Goal: Task Accomplishment & Management: Use online tool/utility

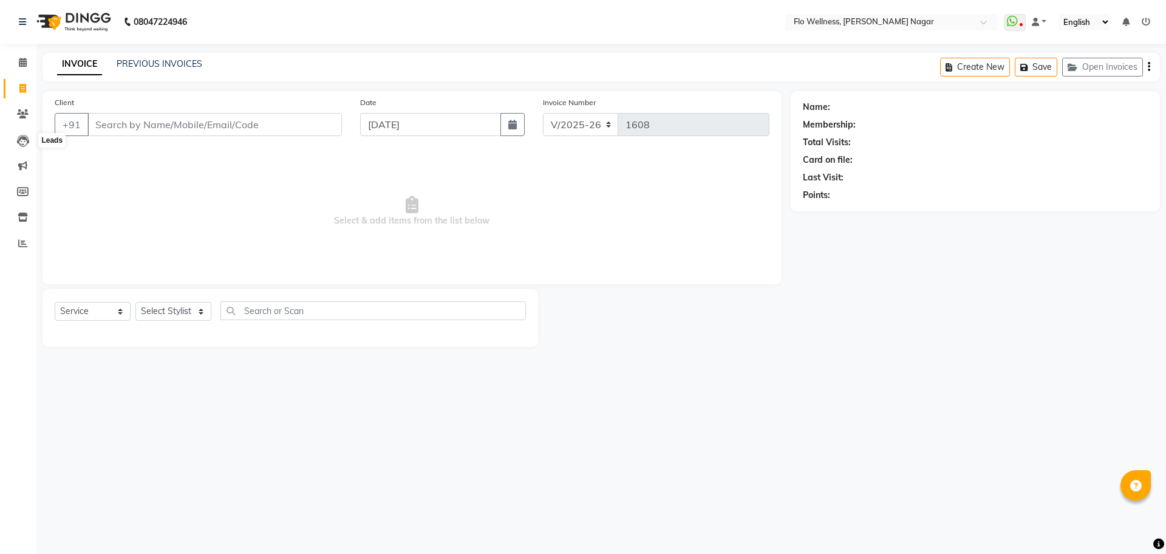
select select "4509"
select select "service"
click at [22, 106] on link "Clients" at bounding box center [18, 114] width 29 height 20
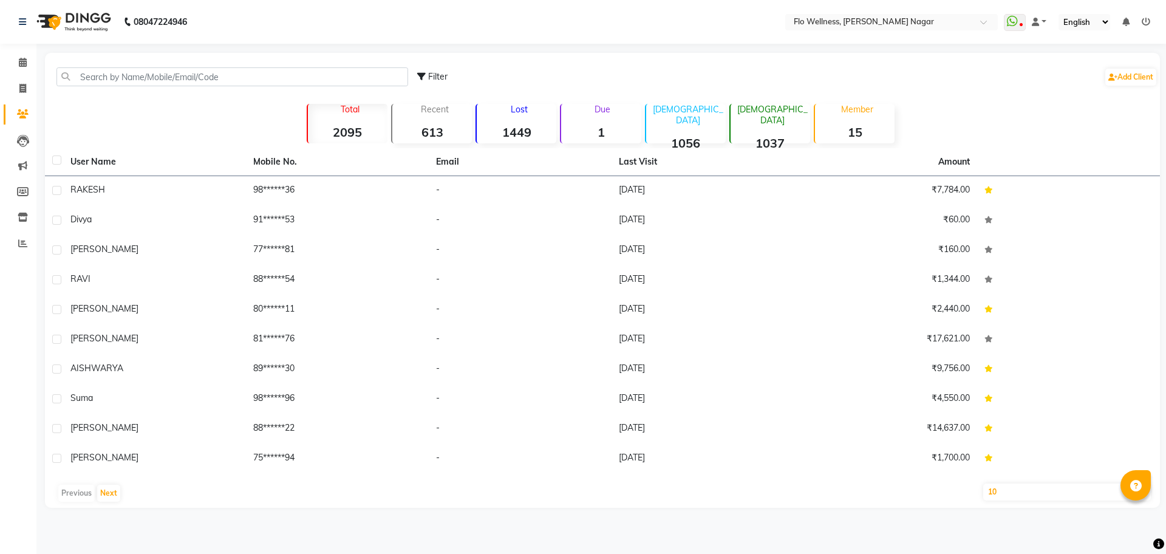
click at [596, 116] on div "Due 1" at bounding box center [600, 123] width 81 height 39
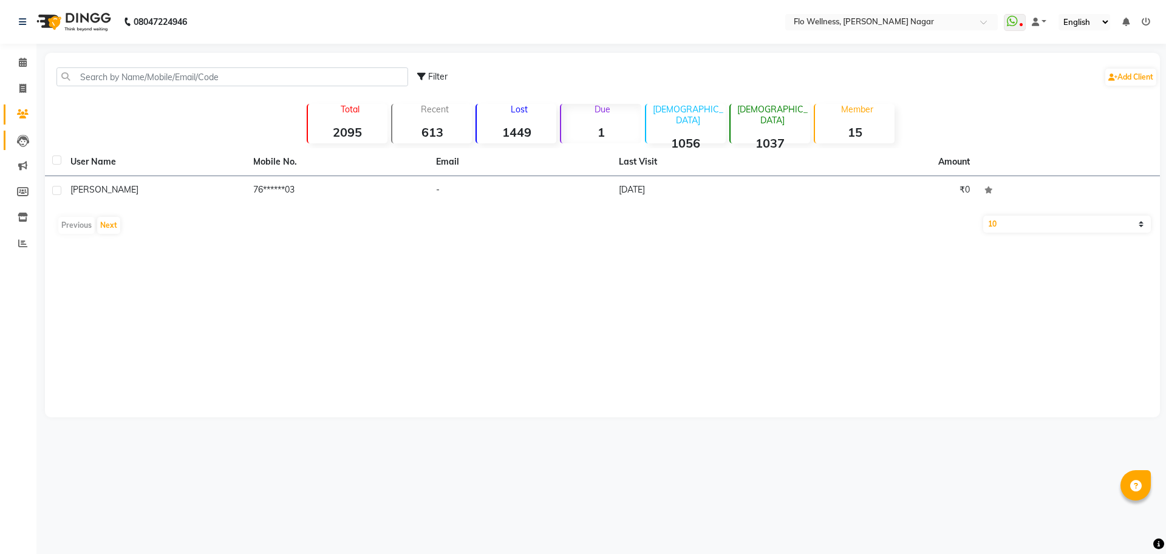
click at [22, 132] on link "Leads" at bounding box center [18, 141] width 29 height 20
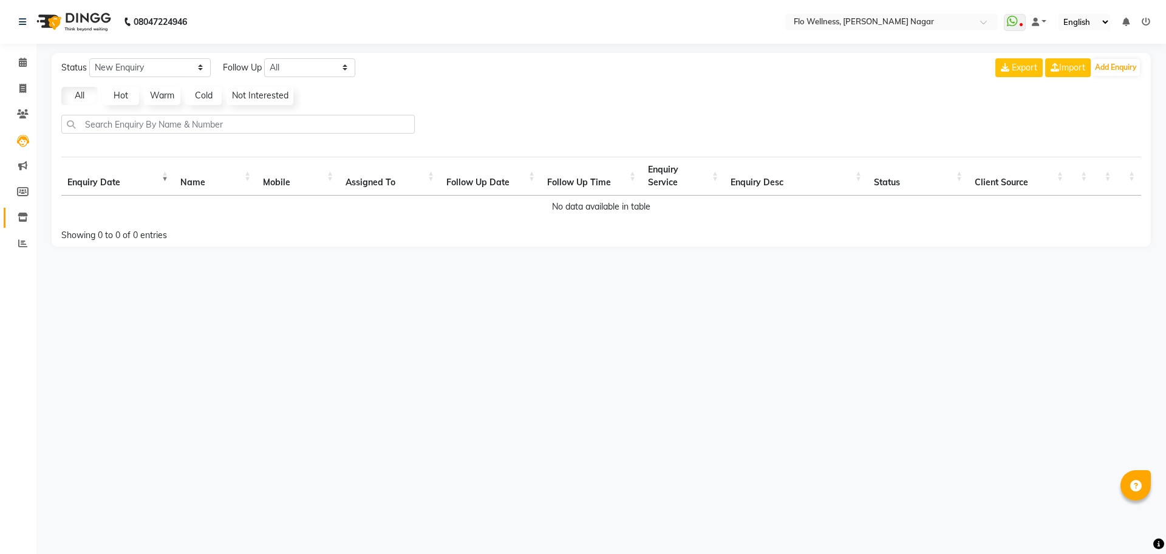
click at [25, 208] on link "Inventory" at bounding box center [18, 218] width 29 height 20
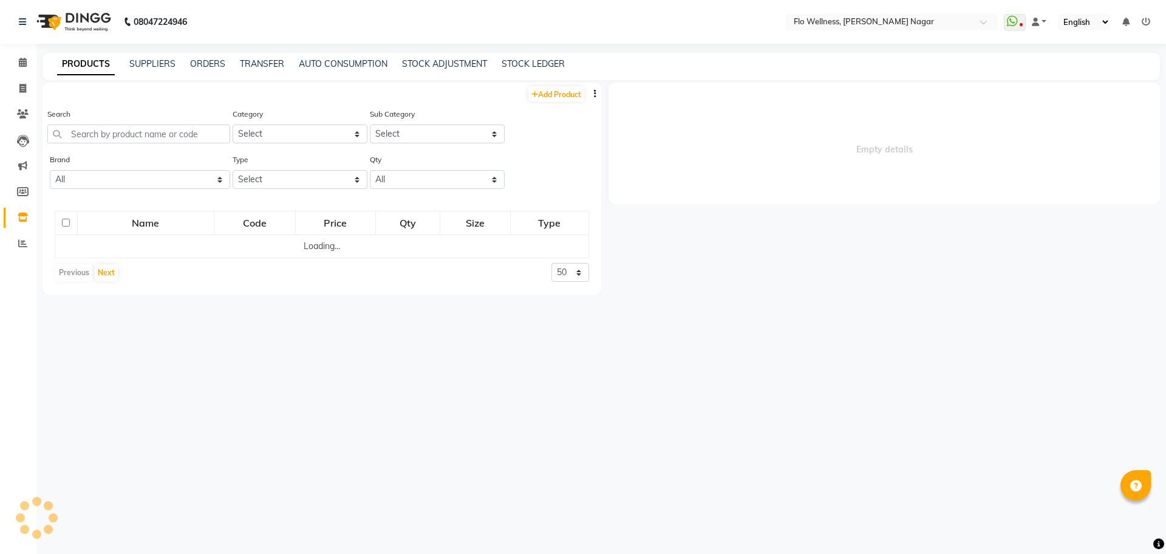
select select
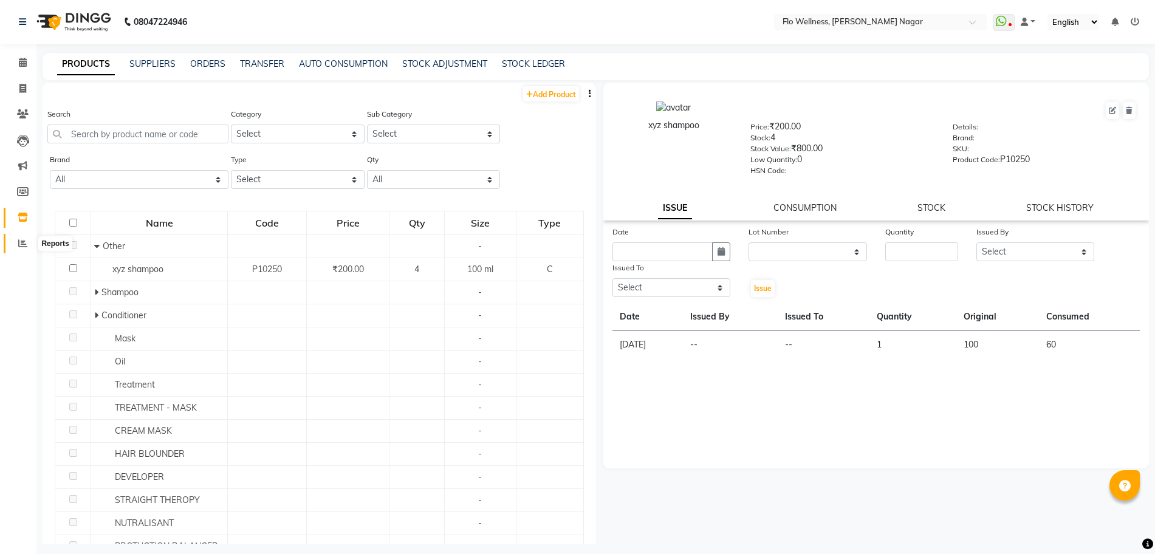
click at [20, 239] on icon at bounding box center [22, 243] width 9 height 9
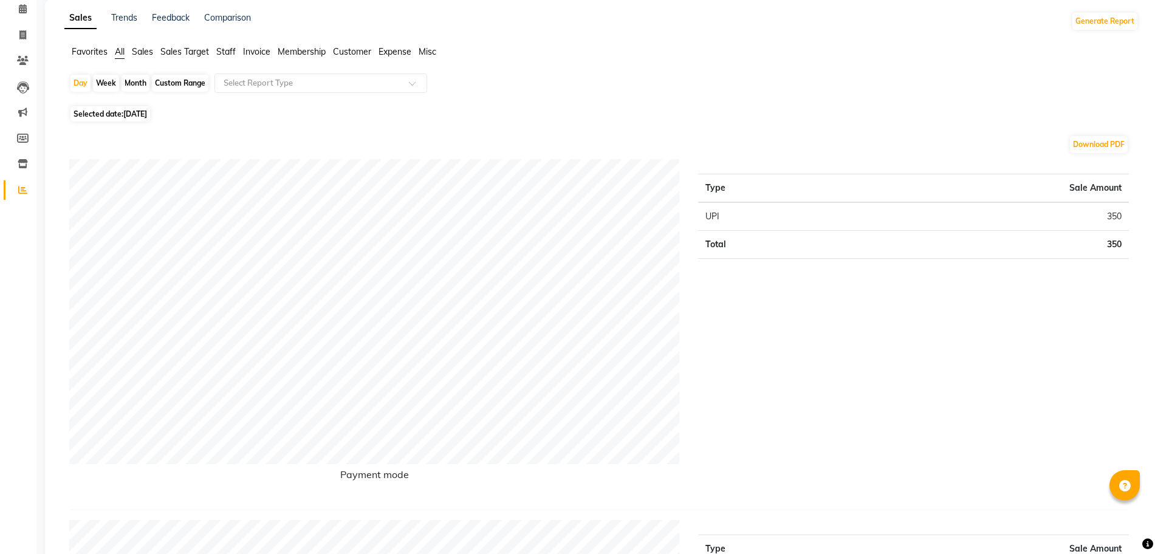
scroll to position [50, 0]
click at [21, 36] on icon at bounding box center [22, 38] width 7 height 9
select select "service"
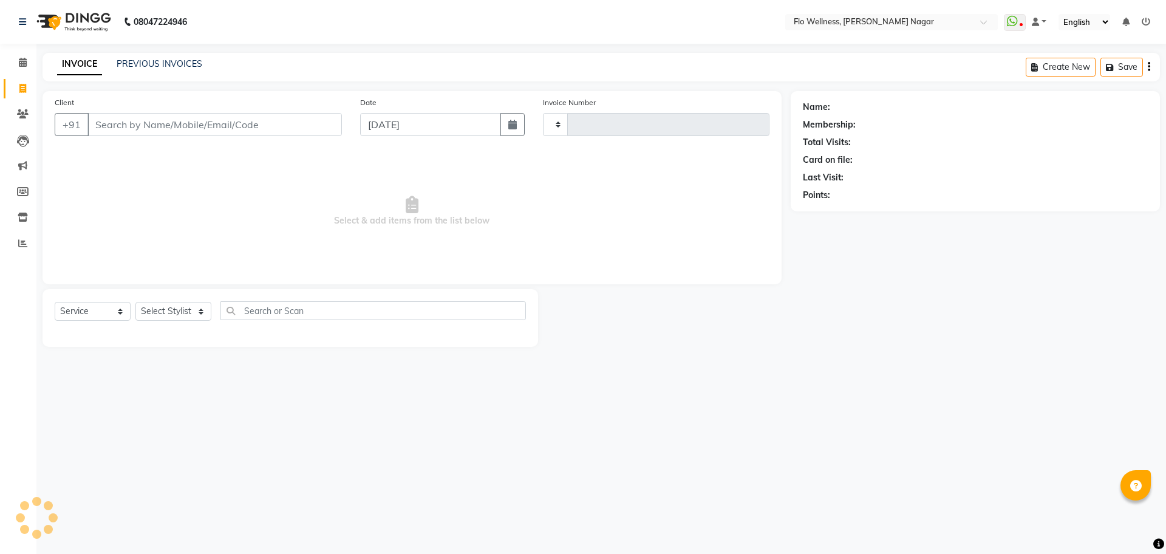
type input "1608"
select select "4509"
click at [132, 125] on input "Client" at bounding box center [214, 124] width 255 height 23
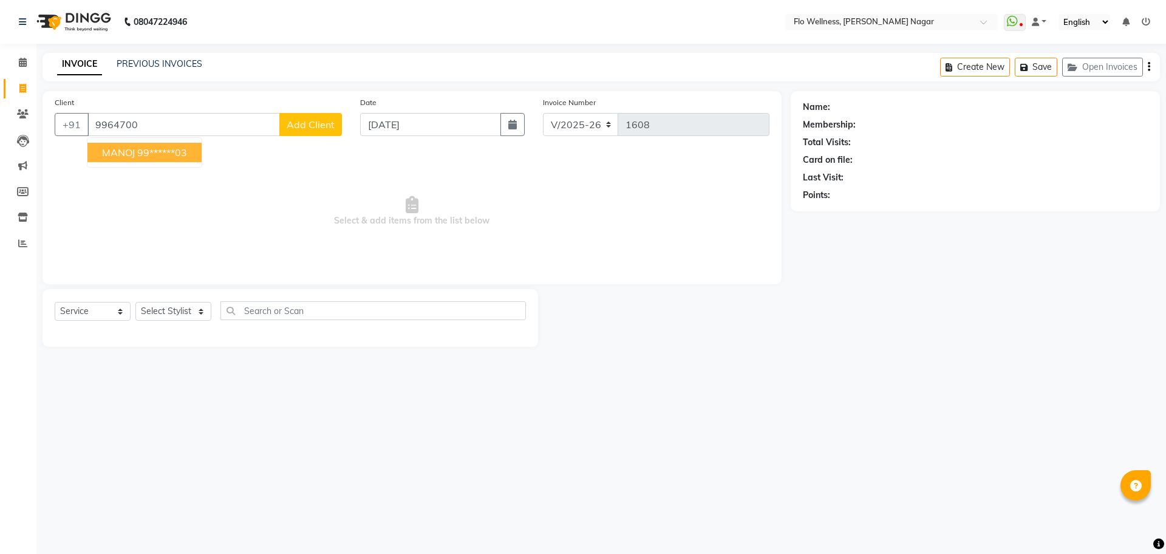
click at [192, 154] on button "MANOJ 99******03" at bounding box center [144, 152] width 114 height 19
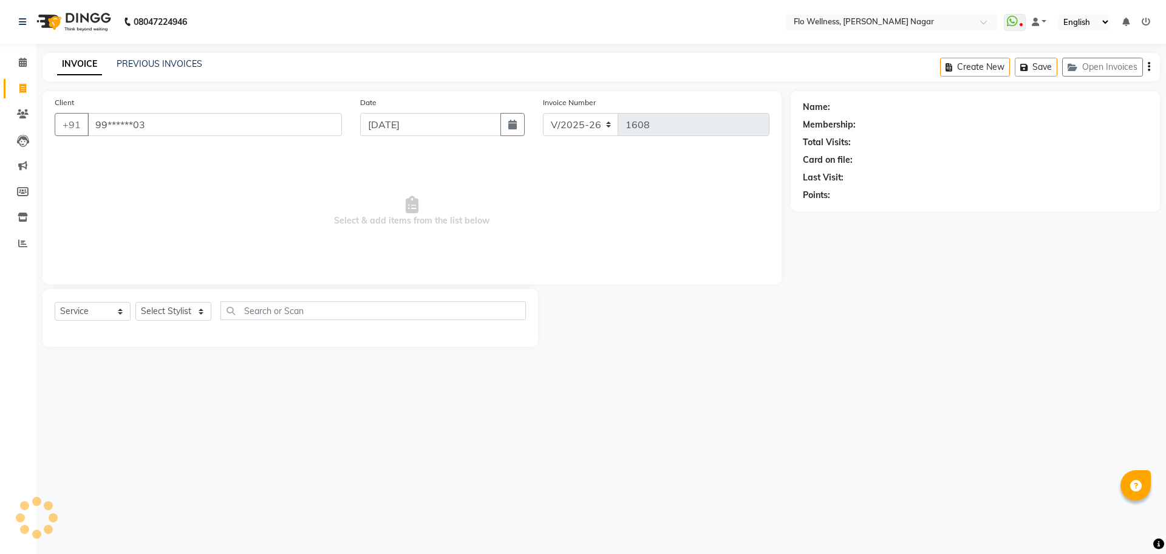
type input "99******03"
click at [186, 310] on select "Select Stylist [PERSON_NAME] Mani R [PERSON_NAME] Nivedini [PERSON_NAME]" at bounding box center [173, 311] width 76 height 19
select select "89638"
click at [135, 302] on select "Select Stylist [PERSON_NAME] Mani R [PERSON_NAME] Nivedini [PERSON_NAME]" at bounding box center [173, 311] width 76 height 19
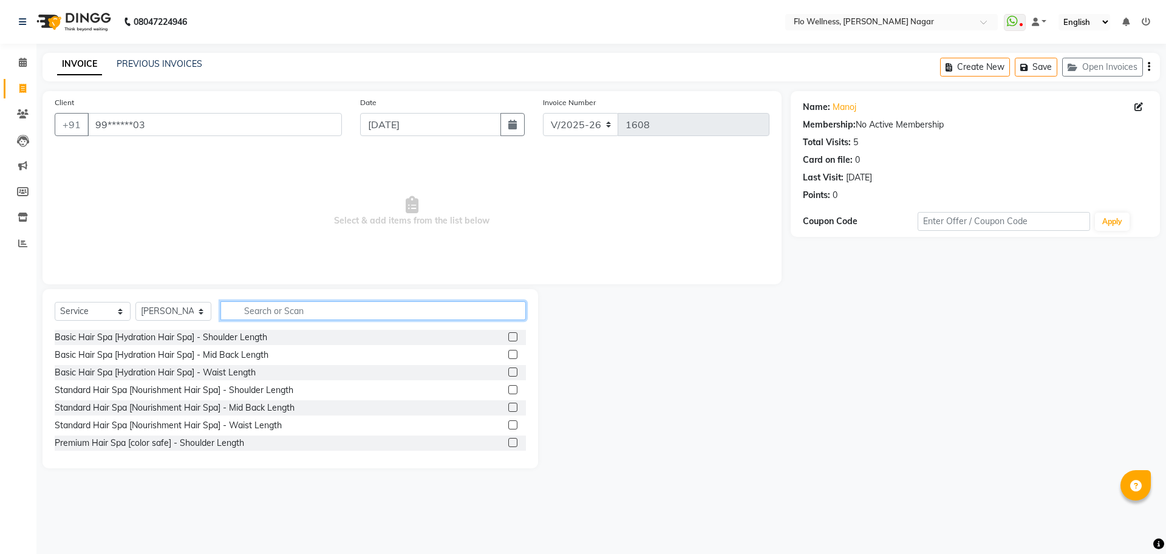
click at [310, 306] on input "text" at bounding box center [374, 310] width 306 height 19
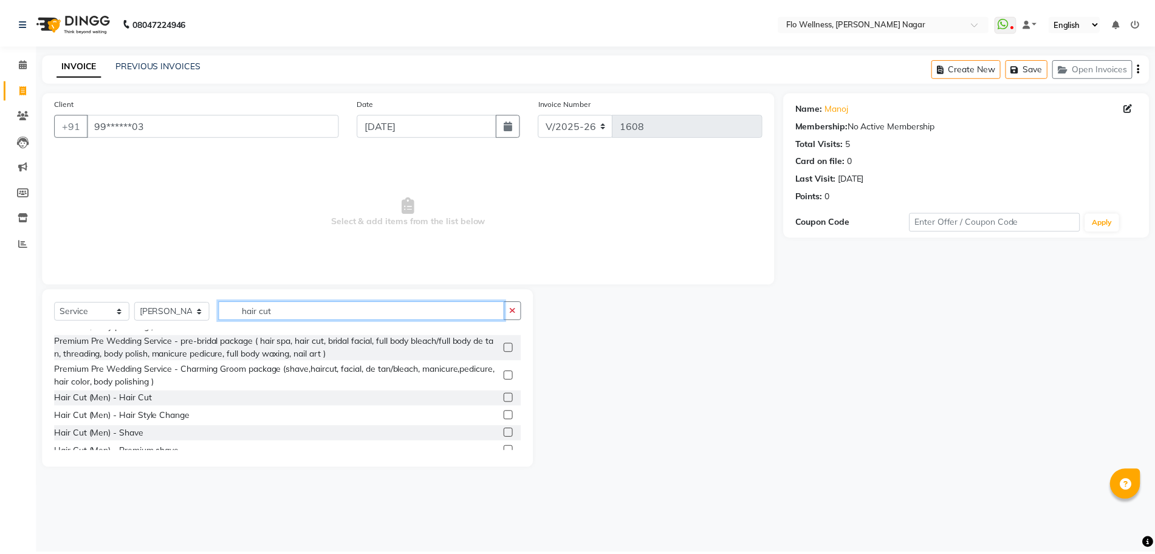
scroll to position [122, 0]
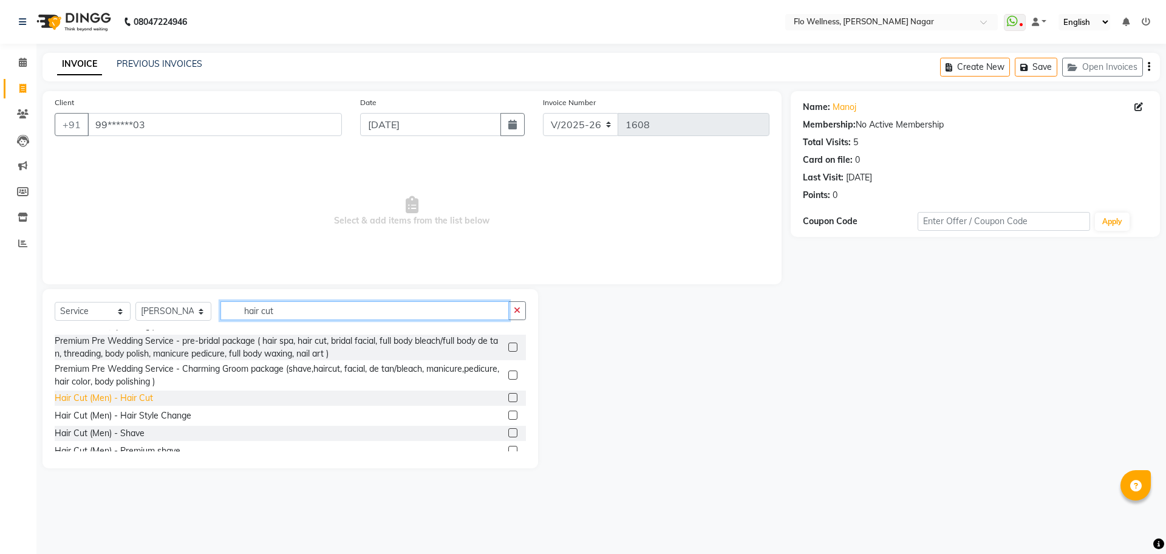
type input "hair cut"
click at [134, 396] on div "Hair Cut (Men) - Hair Cut" at bounding box center [104, 398] width 98 height 13
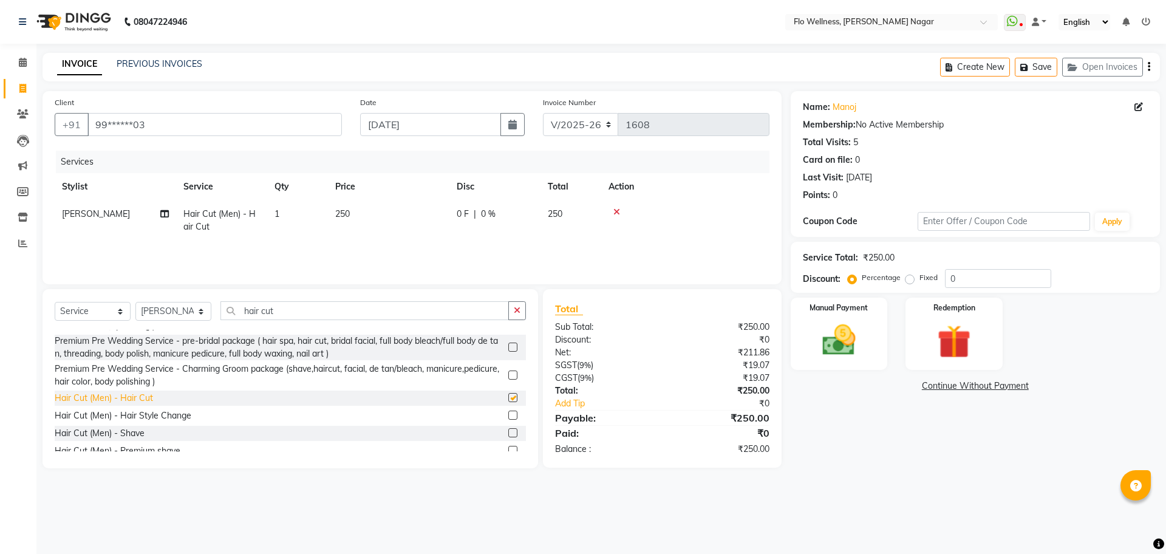
checkbox input "false"
click at [844, 328] on img at bounding box center [839, 340] width 57 height 40
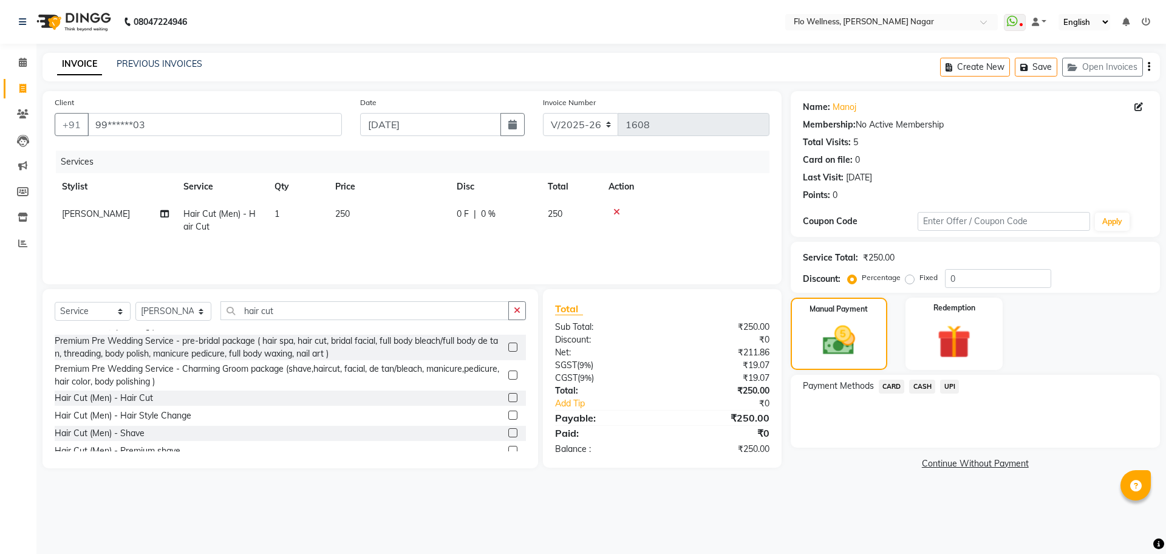
click at [948, 383] on span "UPI" at bounding box center [949, 387] width 19 height 14
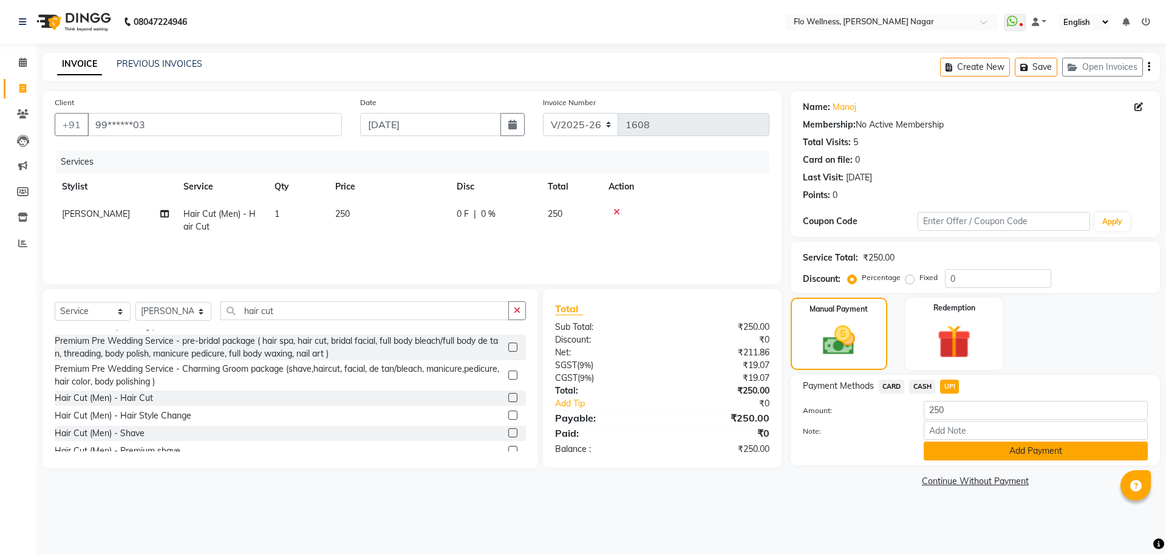
click at [1044, 449] on button "Add Payment" at bounding box center [1036, 451] width 224 height 19
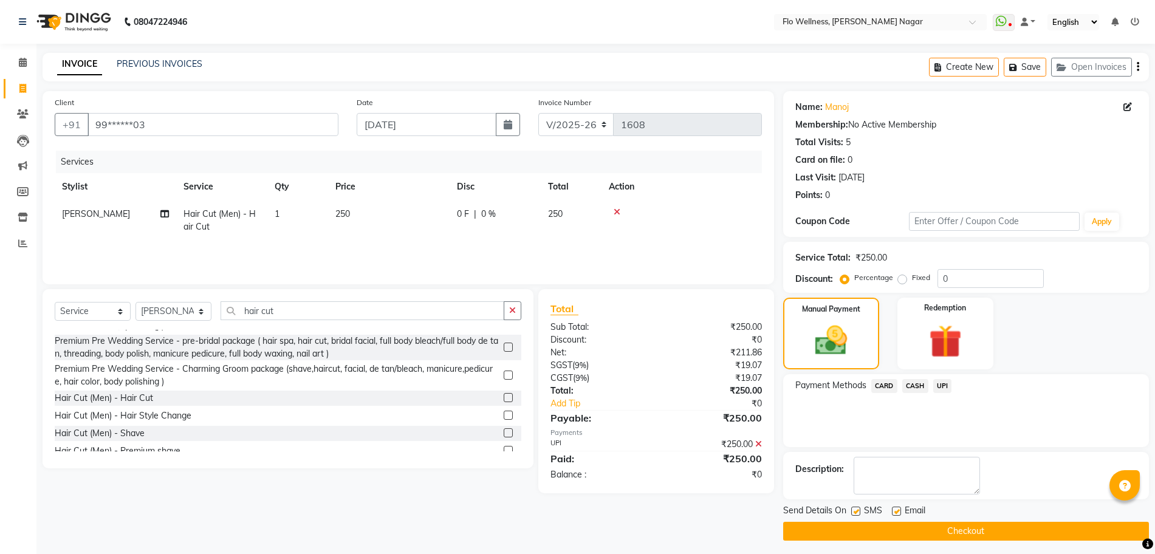
click at [1012, 528] on button "Checkout" at bounding box center [966, 531] width 366 height 19
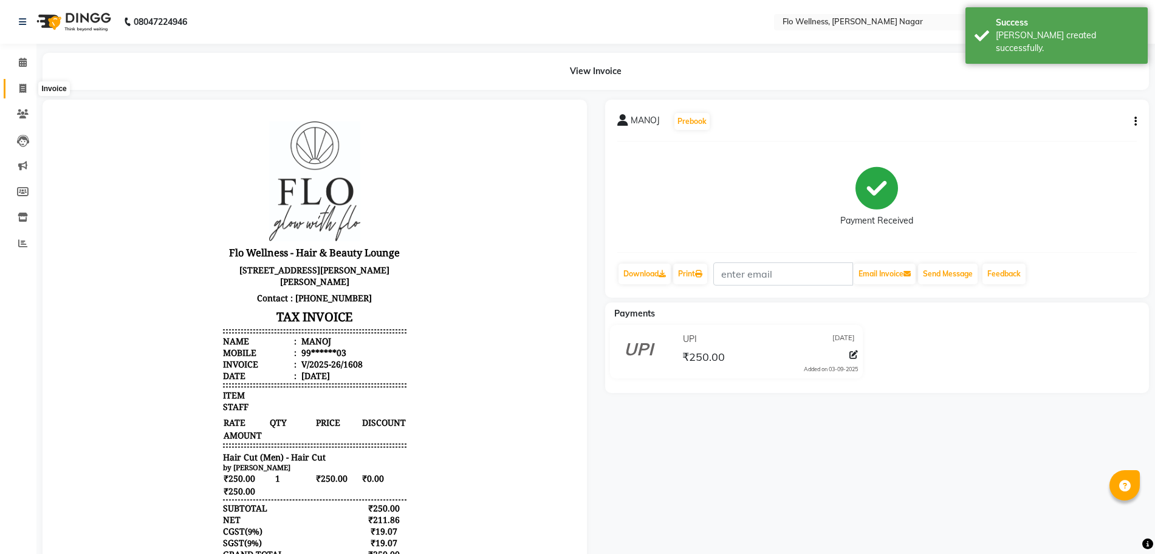
click at [20, 87] on icon at bounding box center [22, 88] width 7 height 9
select select "service"
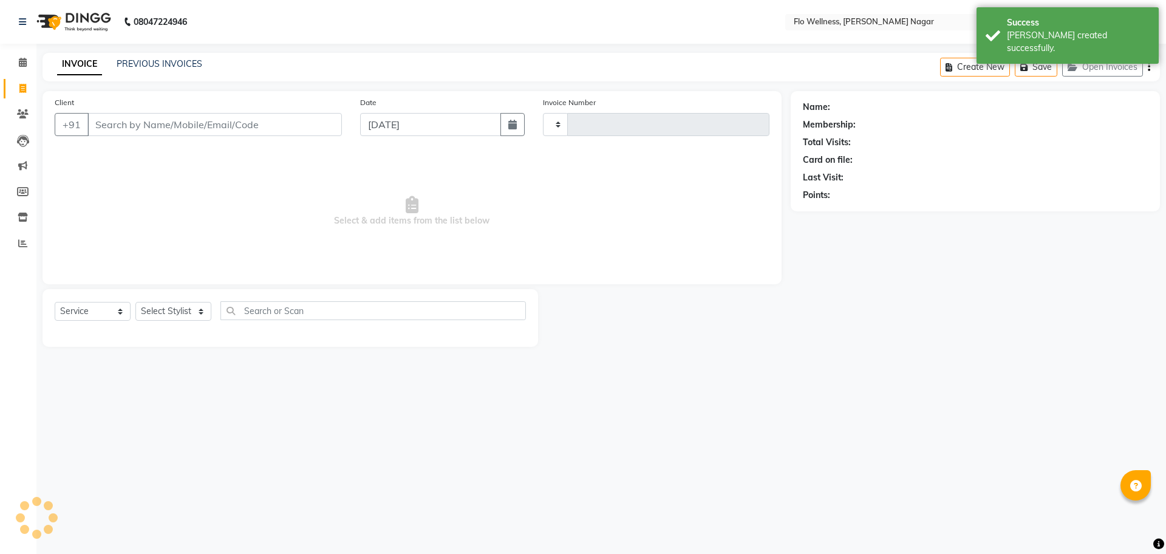
type input "1609"
select select "4509"
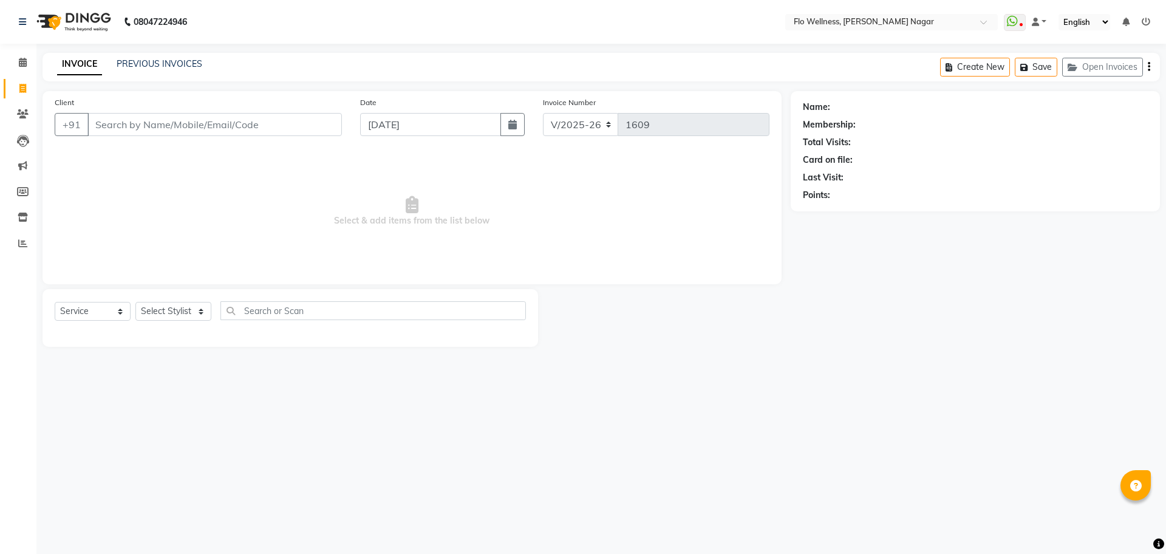
click at [160, 129] on input "Client" at bounding box center [214, 124] width 255 height 23
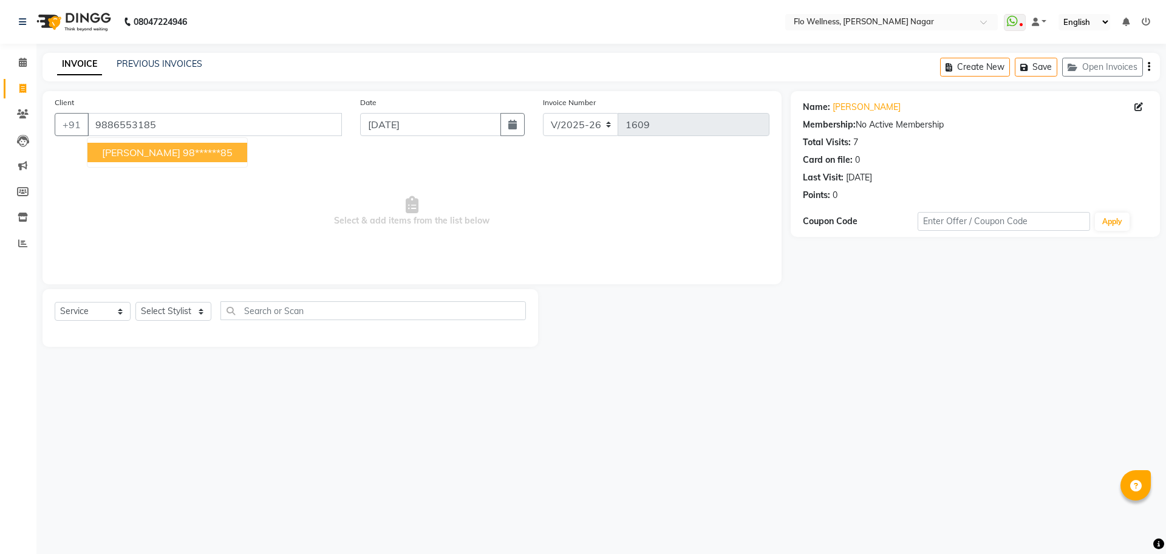
click at [160, 143] on button "[PERSON_NAME] 98******85" at bounding box center [167, 152] width 160 height 19
type input "98******85"
click at [173, 309] on select "Select Stylist [PERSON_NAME] Mani R [PERSON_NAME] Nivedini [PERSON_NAME]" at bounding box center [173, 311] width 76 height 19
select select "89638"
click at [135, 302] on select "Select Stylist [PERSON_NAME] Mani R [PERSON_NAME] Nivedini [PERSON_NAME]" at bounding box center [173, 311] width 76 height 19
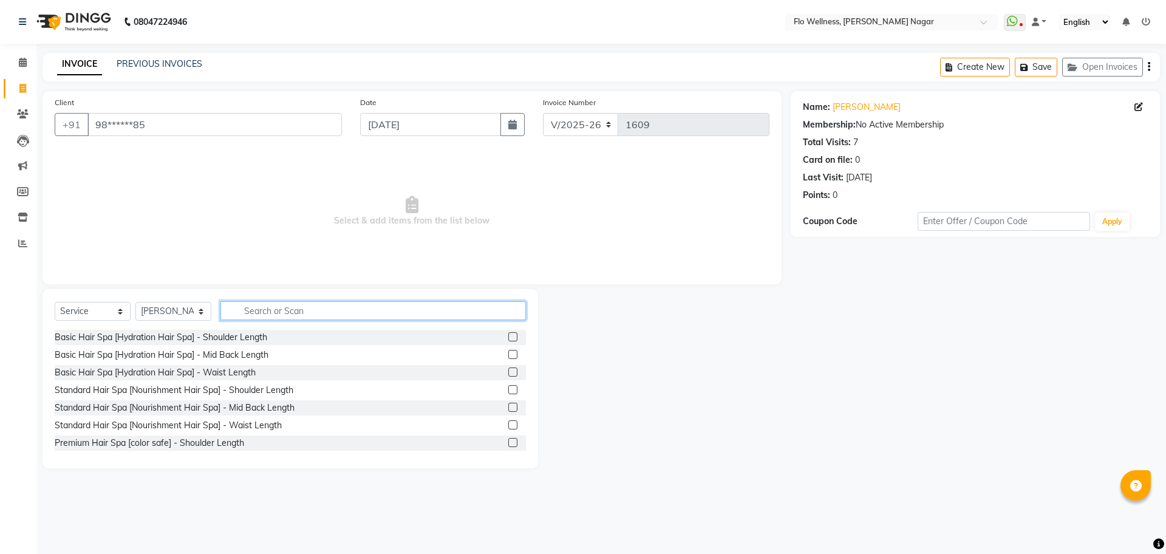
click at [277, 312] on input "text" at bounding box center [374, 310] width 306 height 19
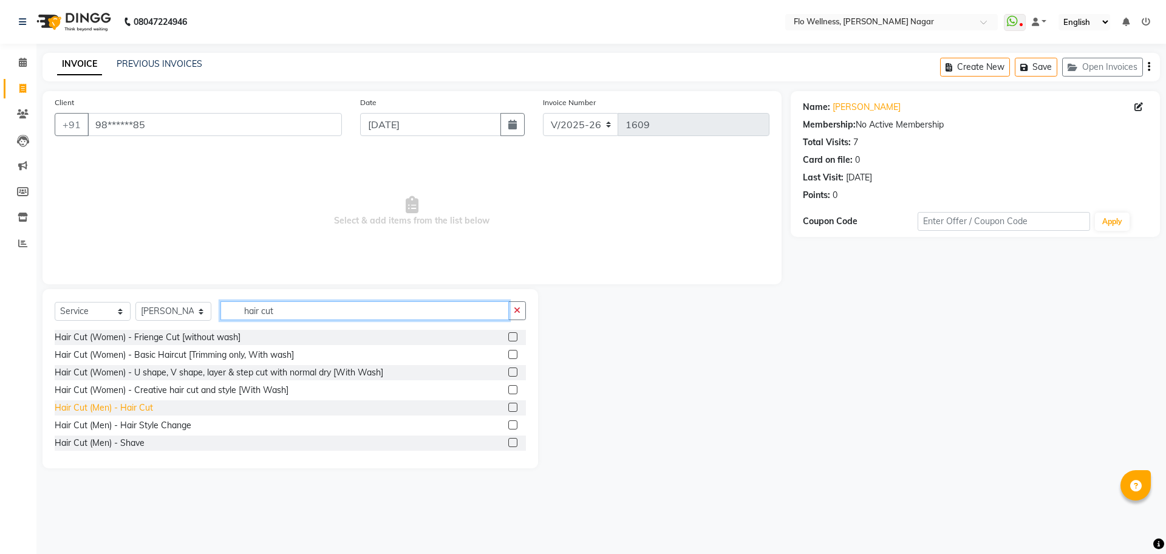
type input "hair cut"
click at [108, 405] on div "Hair Cut (Men) - Hair Cut" at bounding box center [104, 408] width 98 height 13
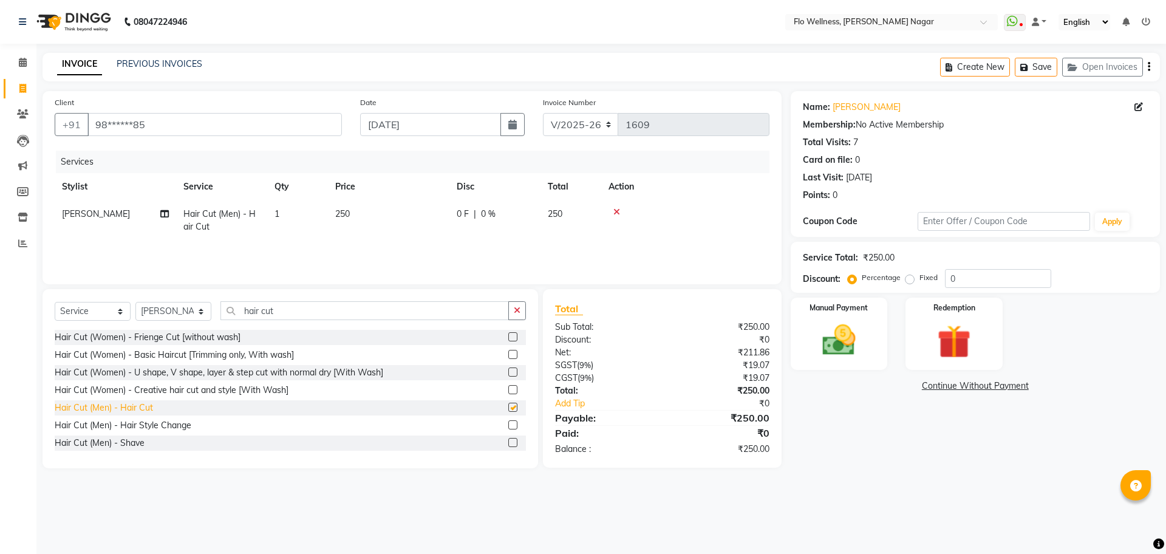
checkbox input "false"
drag, startPoint x: 361, startPoint y: 321, endPoint x: 358, endPoint y: 312, distance: 10.2
click at [358, 312] on div "Select Service Product Membership Package Voucher Prepaid Gift Card Select Styl…" at bounding box center [290, 315] width 471 height 29
click at [358, 312] on input "hair cut" at bounding box center [365, 310] width 289 height 19
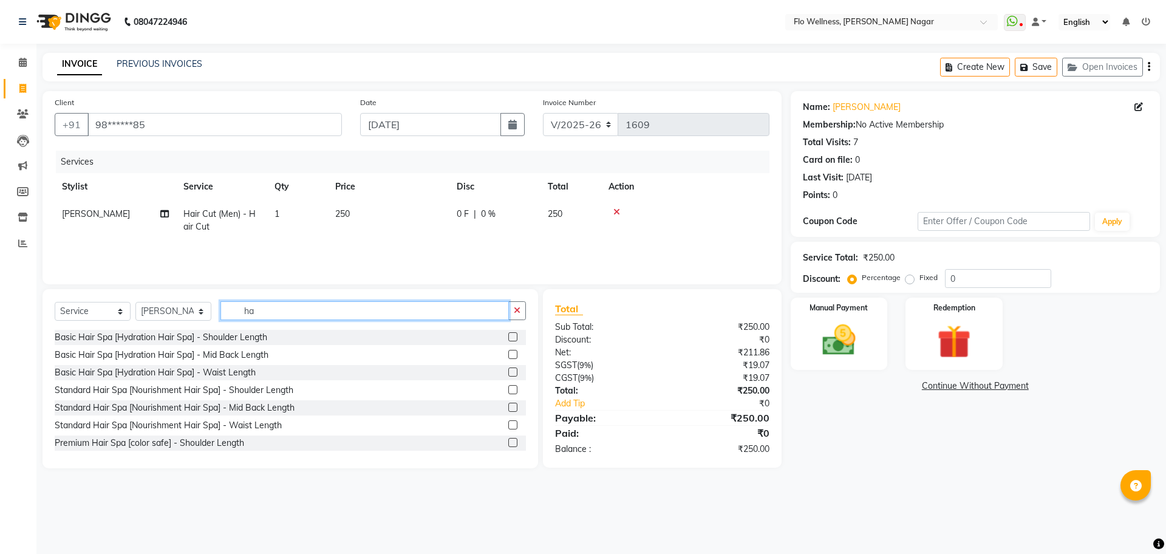
type input "h"
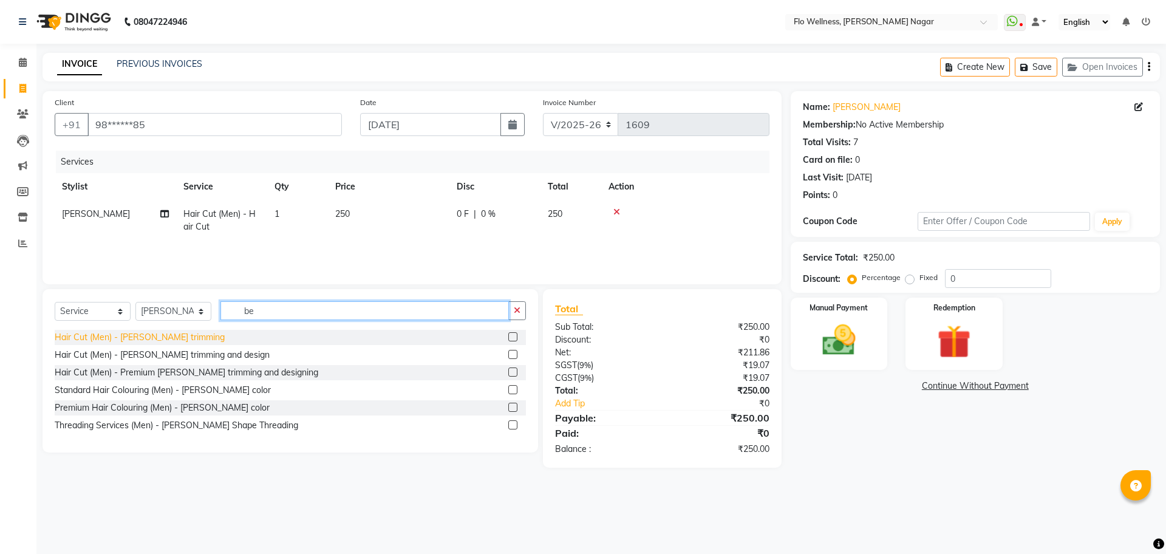
type input "be"
click at [129, 337] on div "Hair Cut (Men) - [PERSON_NAME] trimming" at bounding box center [140, 337] width 170 height 13
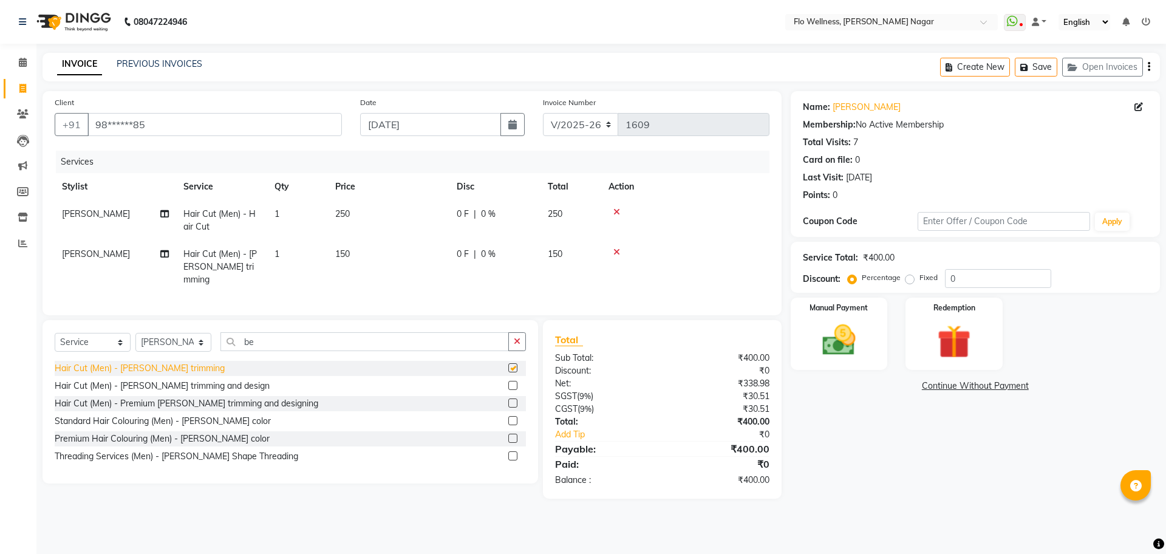
checkbox input "false"
click at [857, 347] on img at bounding box center [839, 340] width 57 height 40
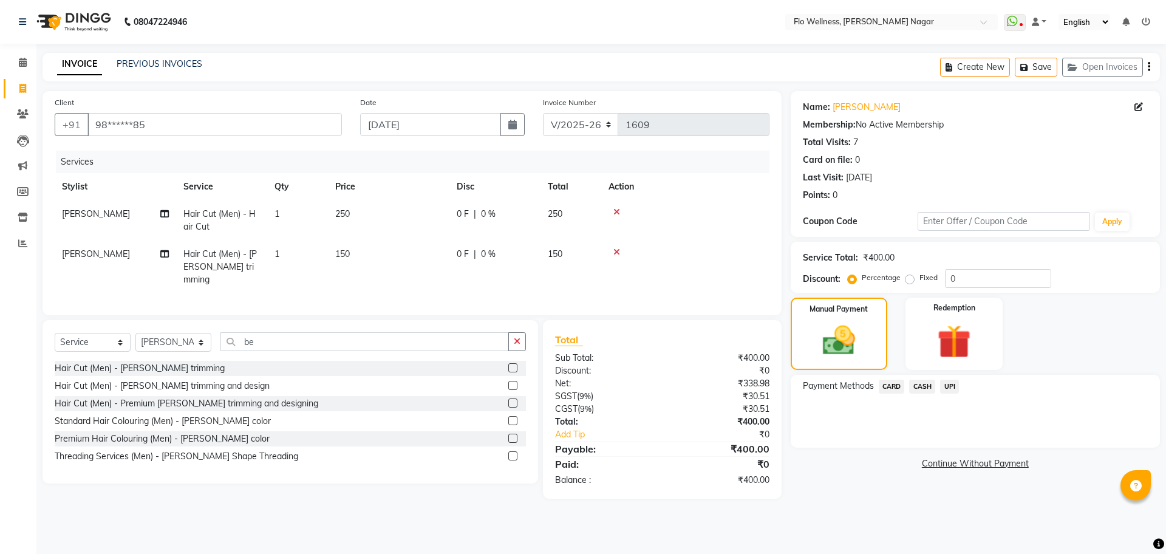
click at [953, 388] on span "UPI" at bounding box center [949, 387] width 19 height 14
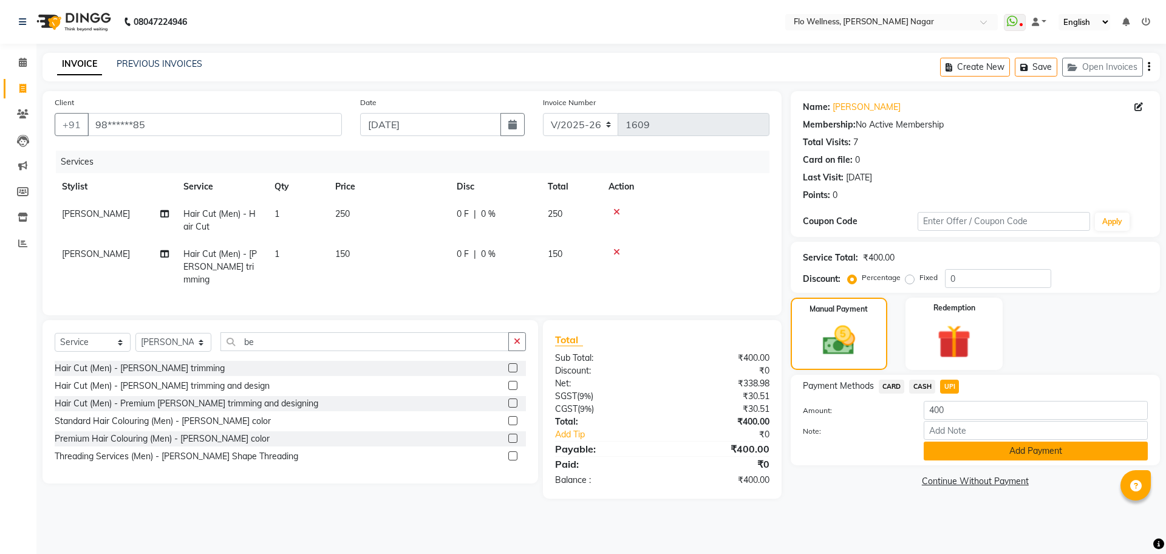
click at [1020, 446] on button "Add Payment" at bounding box center [1036, 451] width 224 height 19
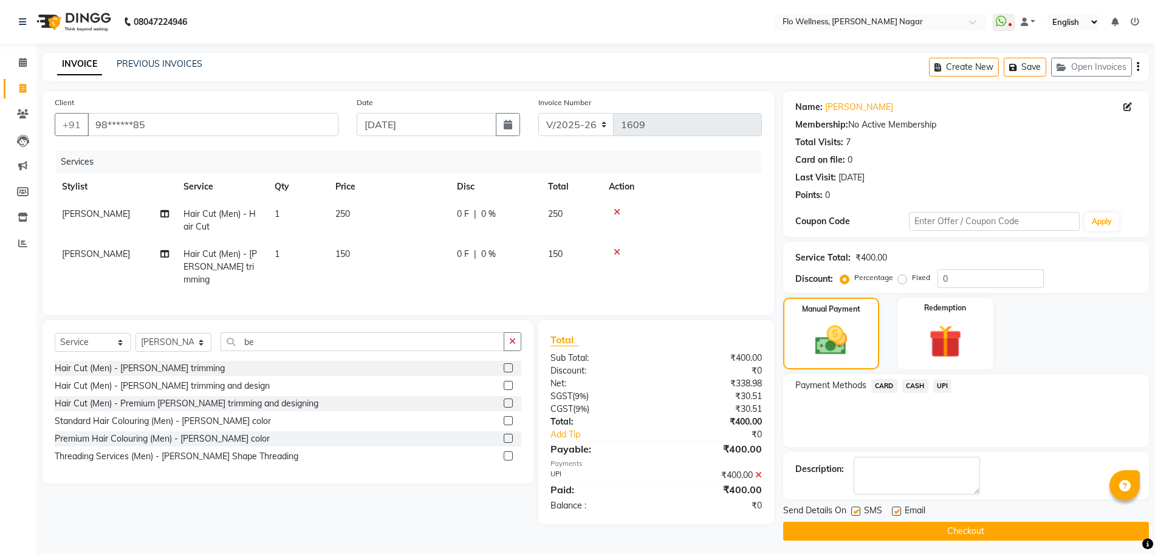
click at [970, 526] on button "Checkout" at bounding box center [966, 531] width 366 height 19
